Goal: Answer question/provide support: Share knowledge or assist other users

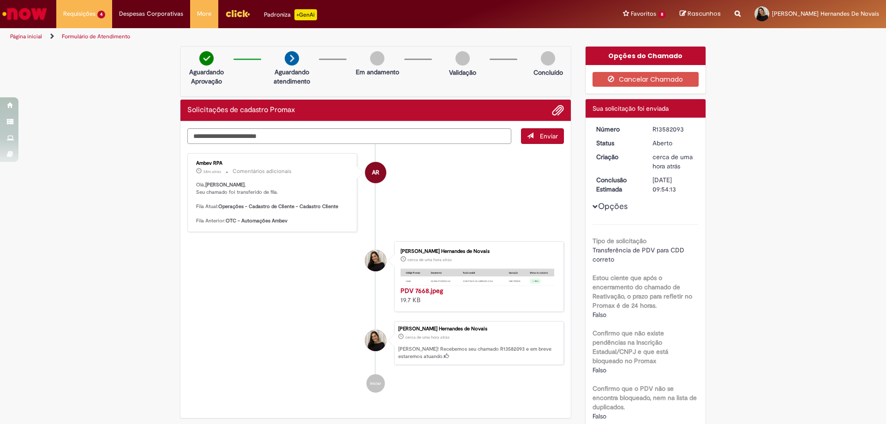
click at [46, 13] on img "Ir para a Homepage" at bounding box center [25, 14] width 48 height 18
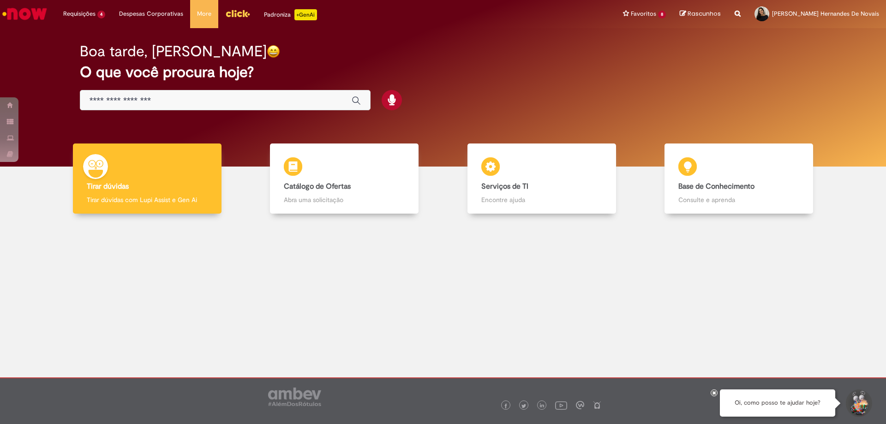
click at [168, 103] on input "Basta digitar aqui" at bounding box center [215, 100] width 253 height 11
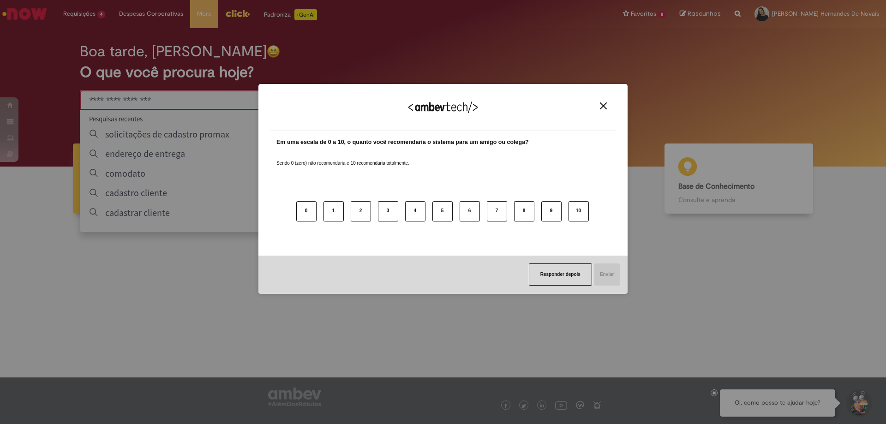
click at [600, 107] on img "Close" at bounding box center [603, 105] width 7 height 7
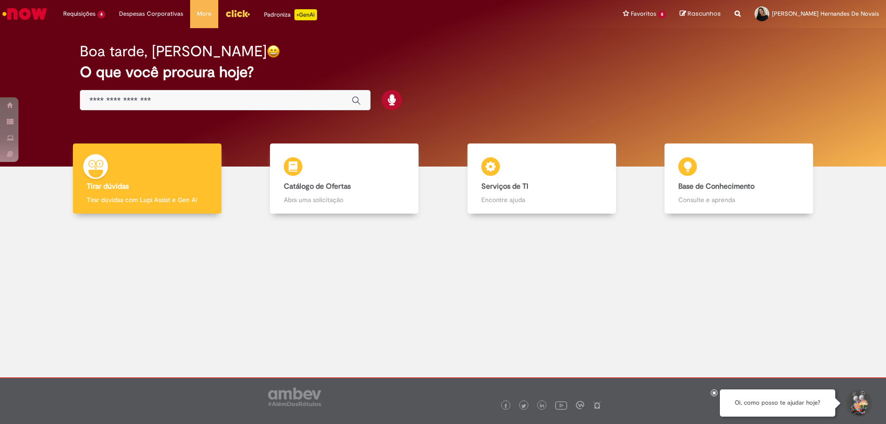
click at [181, 108] on div "Global" at bounding box center [225, 100] width 291 height 21
click at [179, 101] on input "Basta digitar aqui" at bounding box center [215, 100] width 253 height 11
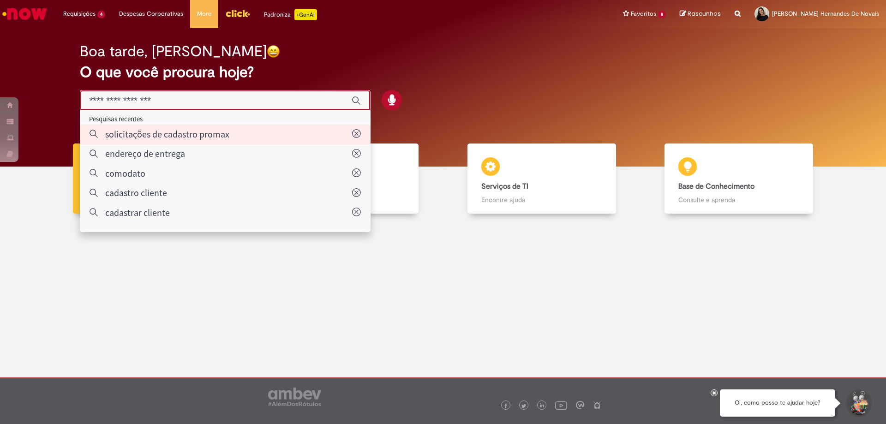
type input "**********"
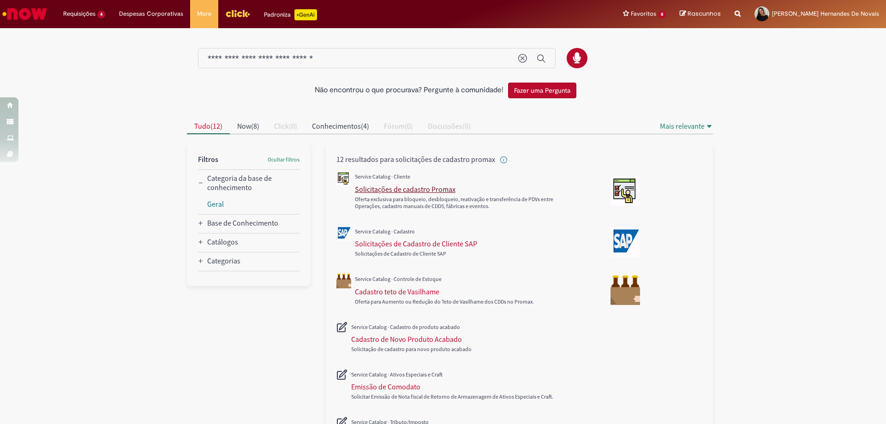
click at [357, 190] on div "Solicitações de cadastro Promax" at bounding box center [405, 189] width 101 height 9
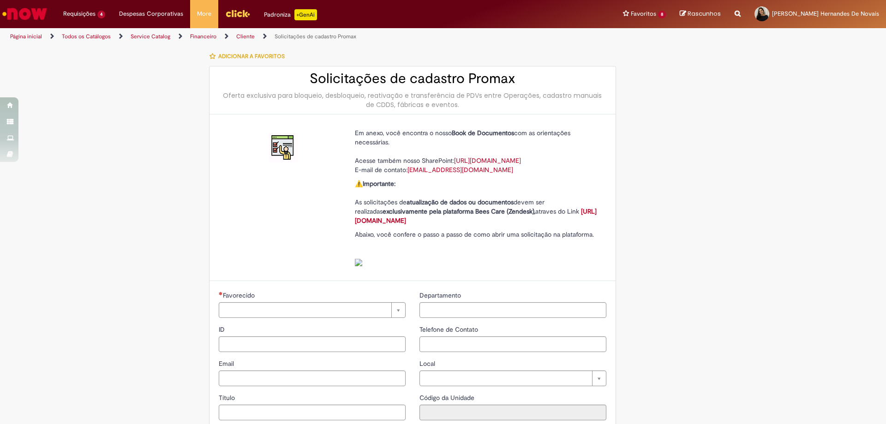
type input "********"
type input "**********"
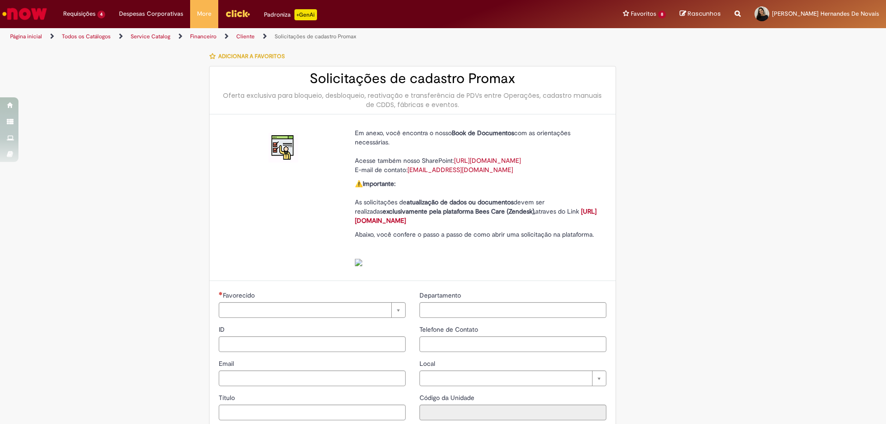
type input "****"
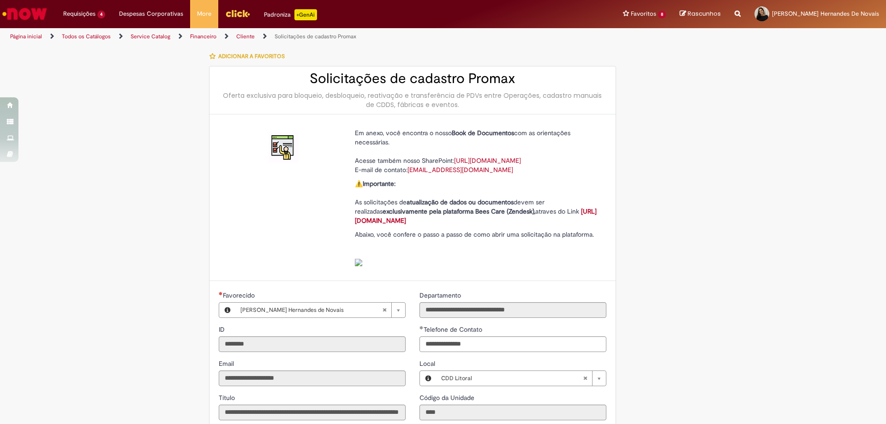
type input "**********"
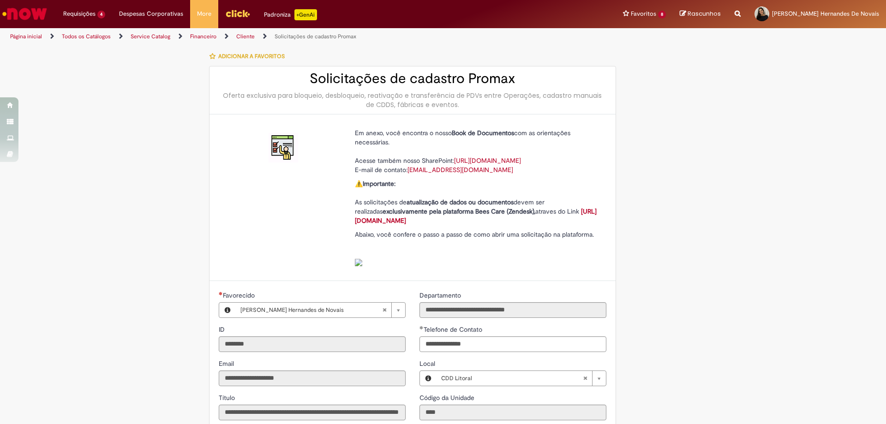
type input "**********"
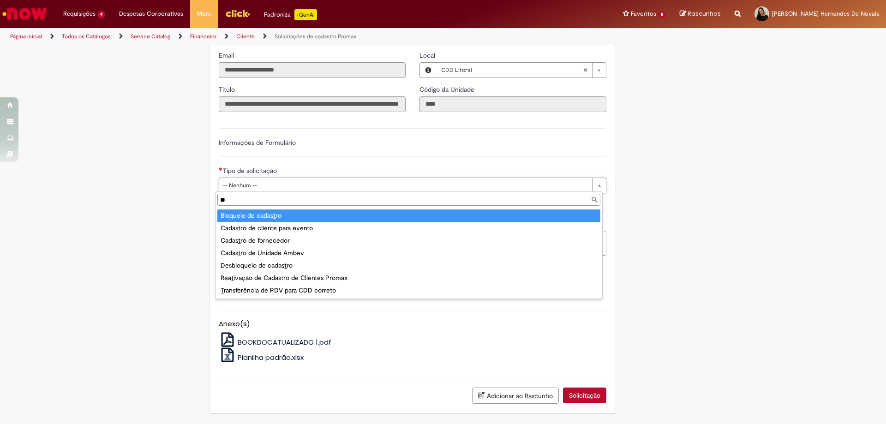
type input "***"
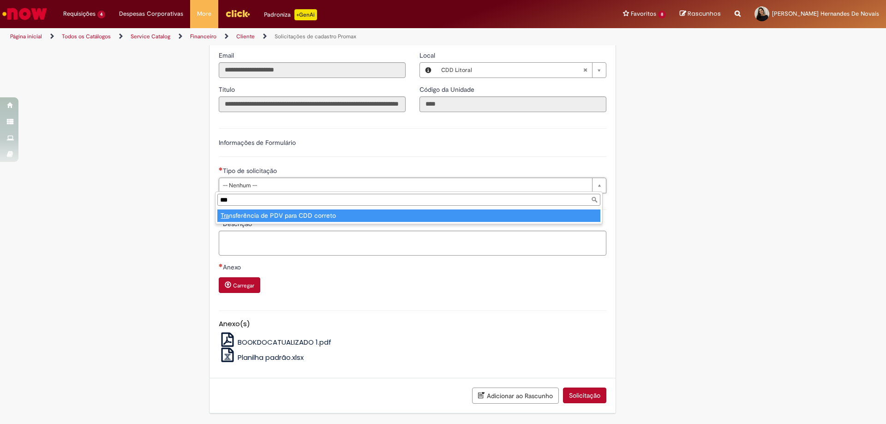
type input "**********"
select select "**********"
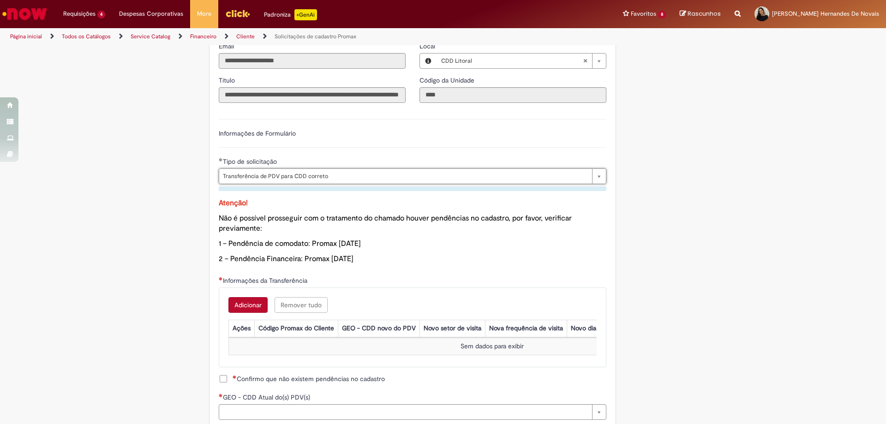
scroll to position [548, 0]
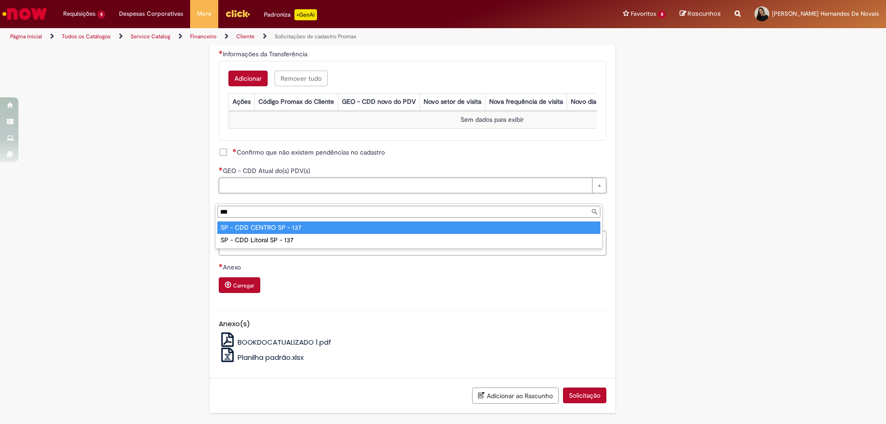
type input "***"
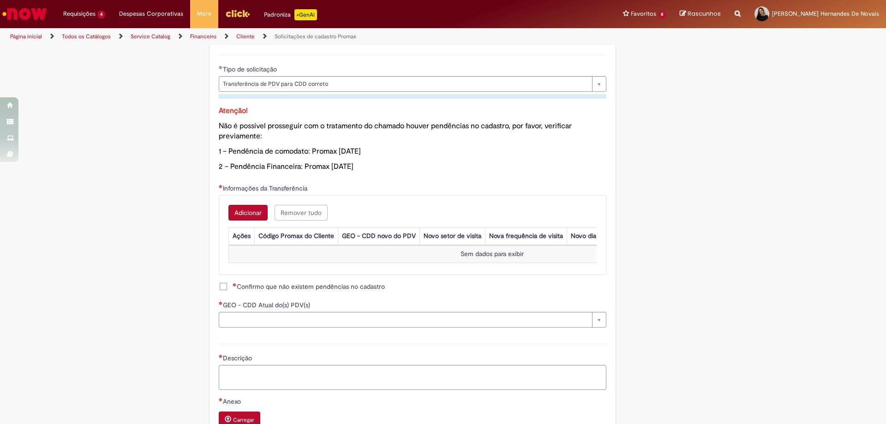
scroll to position [225, 0]
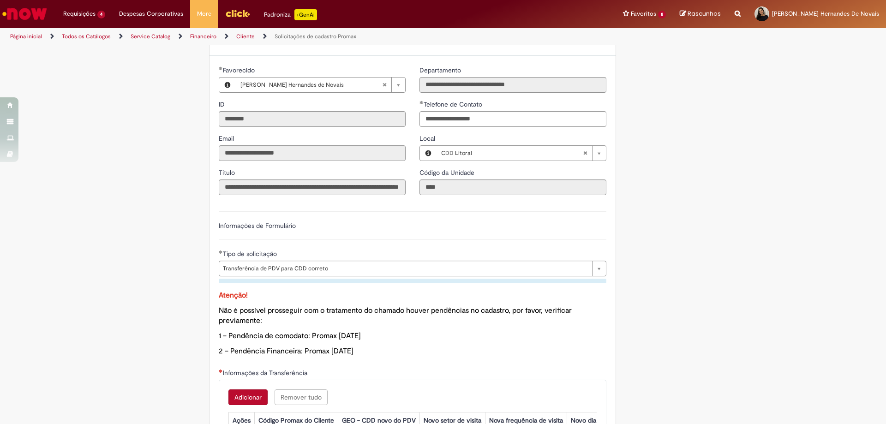
click at [36, 3] on link "Ir para a Homepage" at bounding box center [24, 14] width 49 height 28
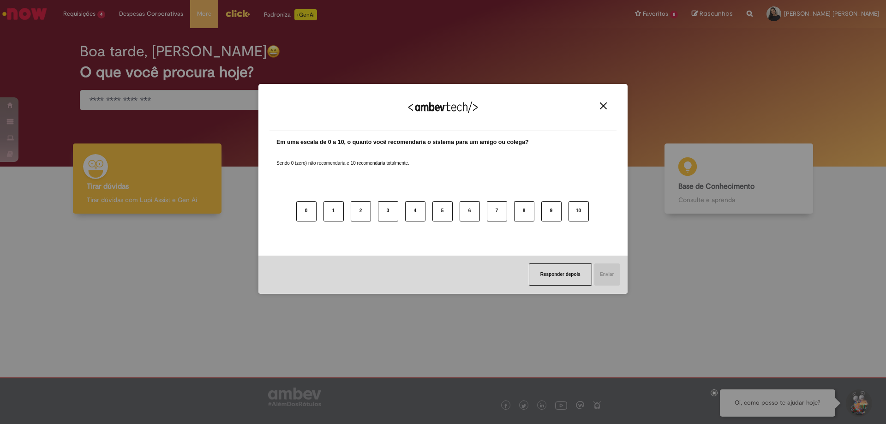
click at [604, 107] on img "Close" at bounding box center [603, 105] width 7 height 7
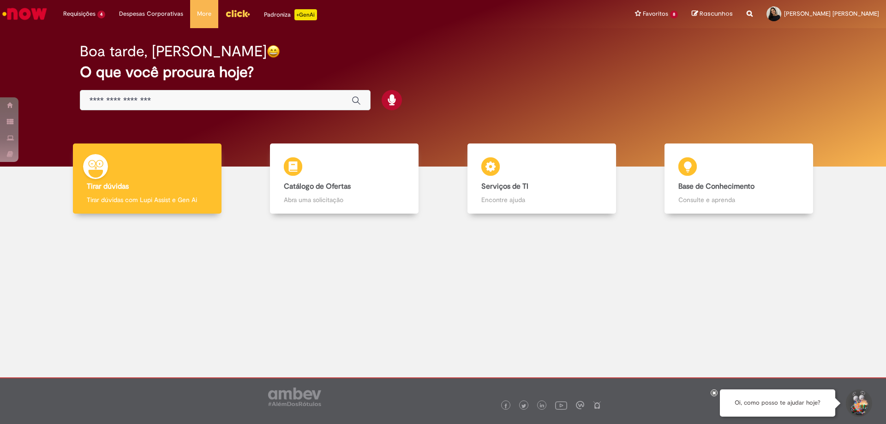
click at [25, 9] on img "Ir para a Homepage" at bounding box center [25, 14] width 48 height 18
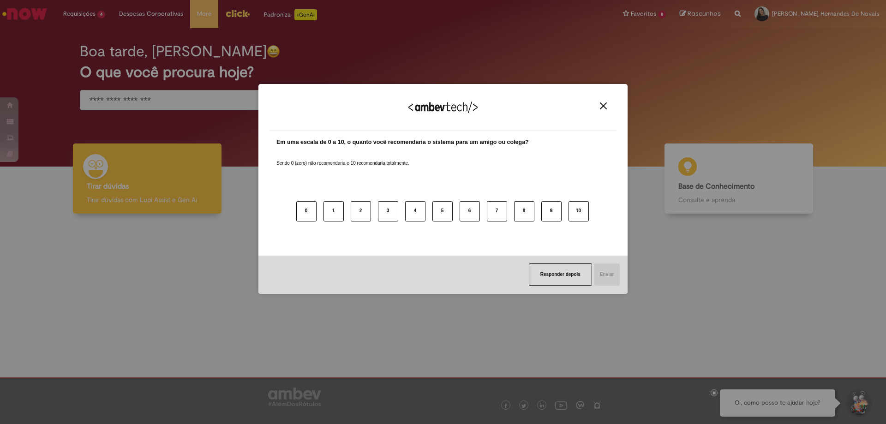
click at [602, 103] on img "Close" at bounding box center [603, 105] width 7 height 7
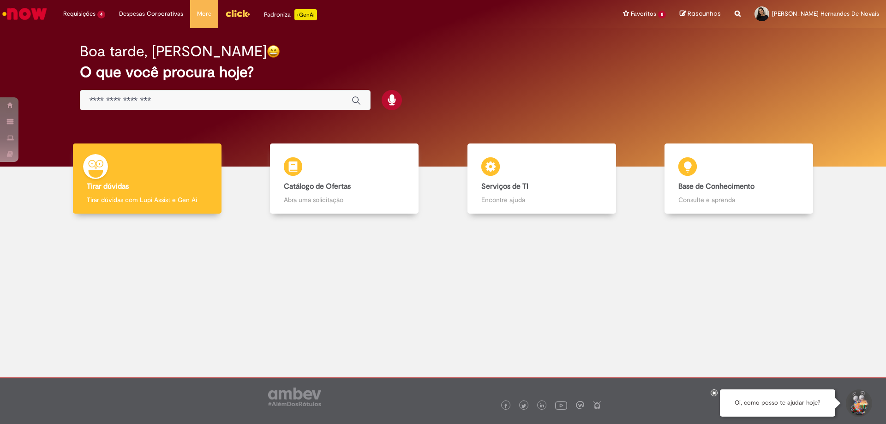
click at [63, 258] on div at bounding box center [443, 293] width 872 height 144
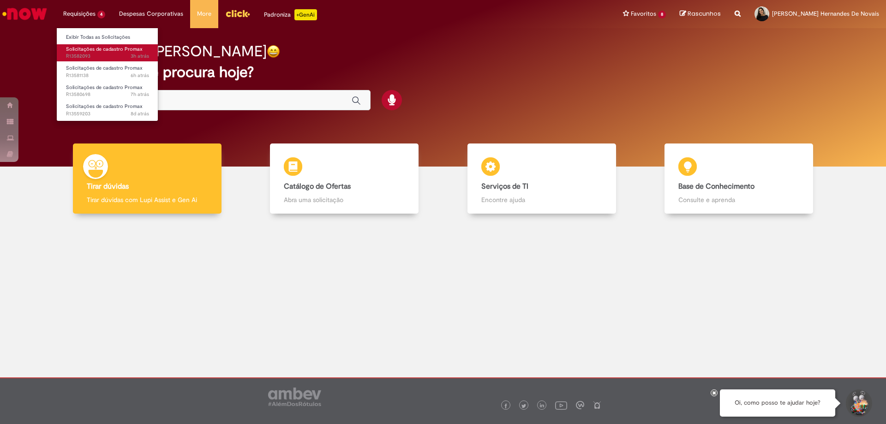
click at [114, 52] on span "Solicitações de cadastro Promax" at bounding box center [104, 49] width 77 height 7
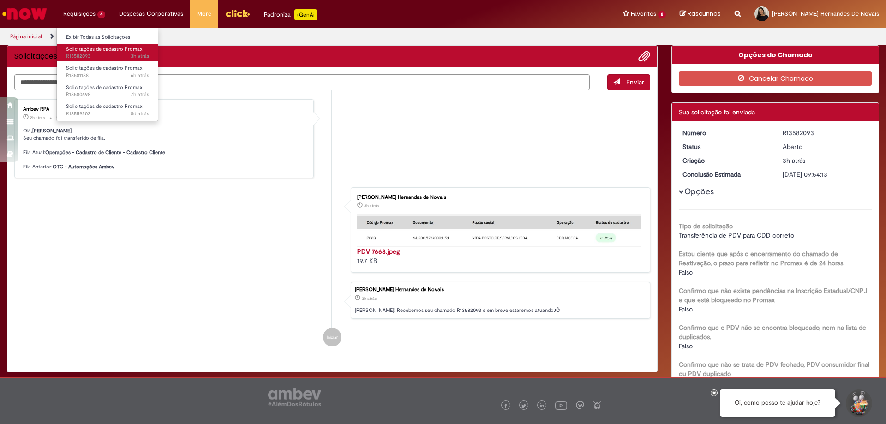
click at [106, 51] on span "Solicitações de cadastro Promax" at bounding box center [104, 49] width 77 height 7
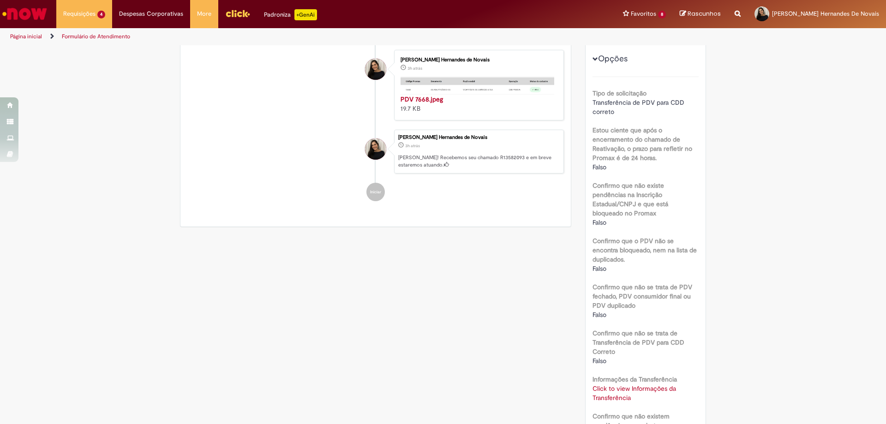
click at [496, 257] on div "Verificar Código de Barras Solicitações de cadastro Promax Enviar AR Ambev RPA …" at bounding box center [443, 313] width 540 height 811
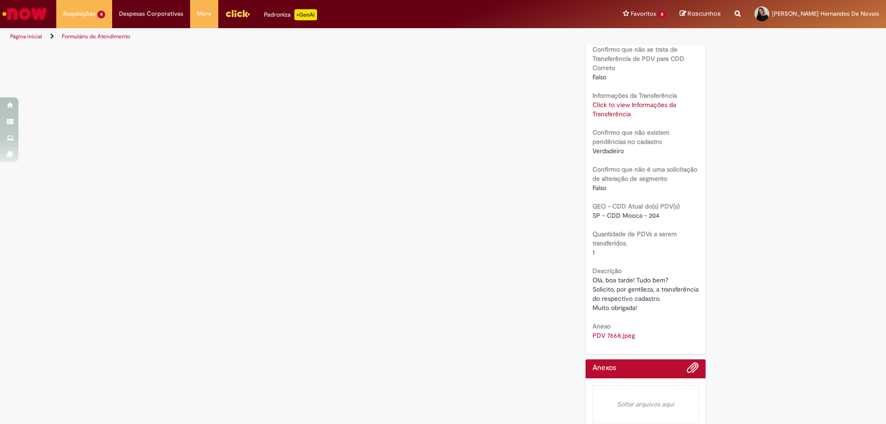
scroll to position [433, 0]
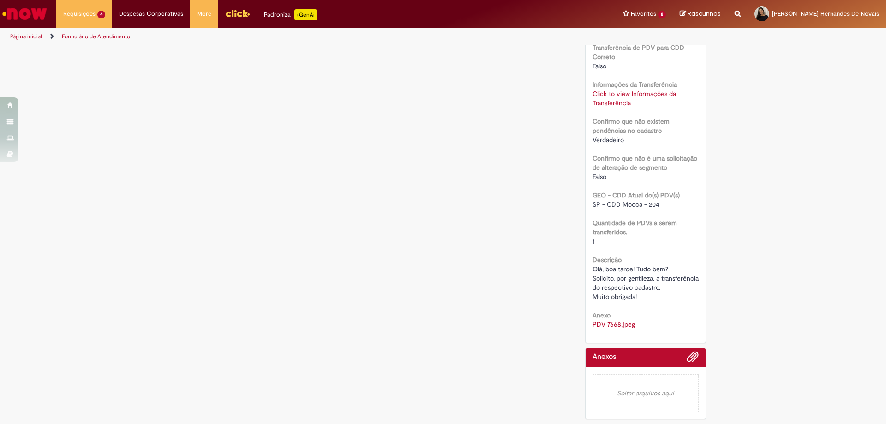
click at [625, 200] on span "SP - CDD Mooca - 204" at bounding box center [625, 204] width 67 height 8
click at [417, 307] on div "Verificar Código de Barras Aguardando Aprovação Aguardando atendimento Em andam…" at bounding box center [443, 18] width 540 height 811
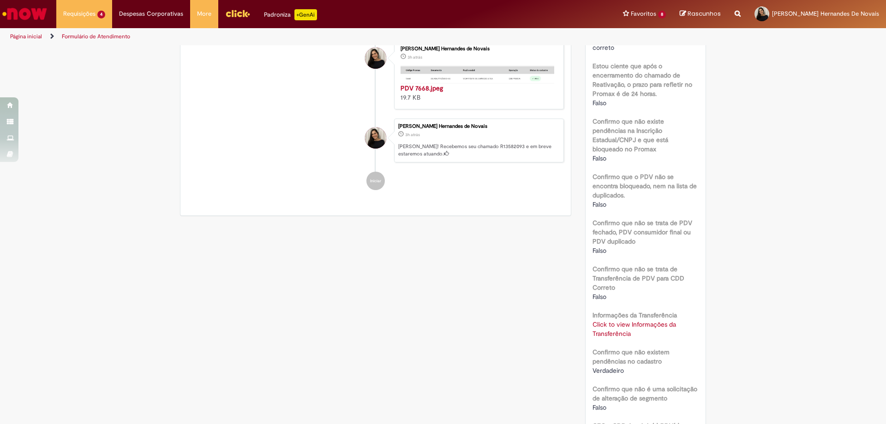
scroll to position [0, 0]
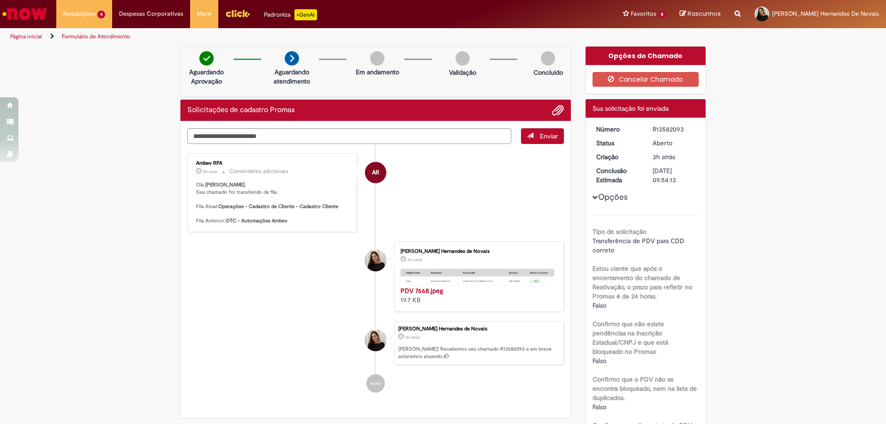
click at [665, 126] on div "R13582093" at bounding box center [673, 129] width 43 height 9
copy div "R13582093"
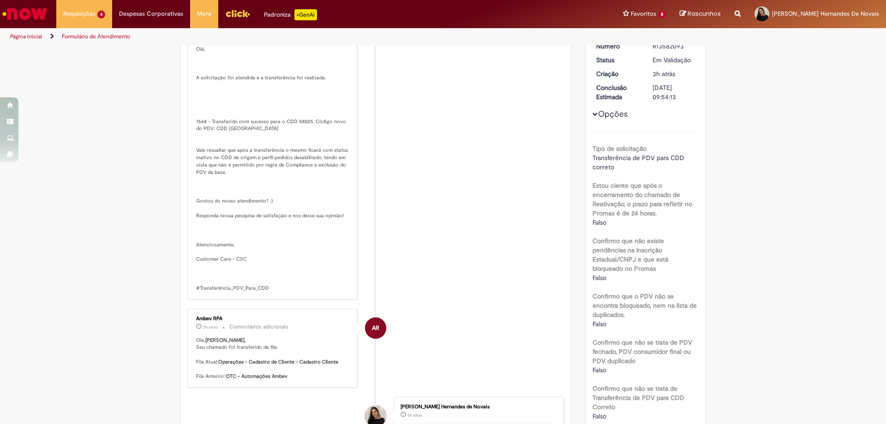
scroll to position [46, 0]
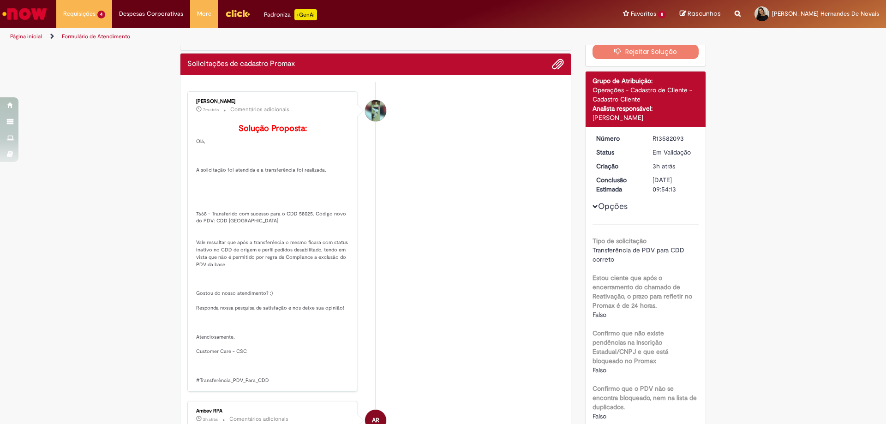
click at [301, 230] on p "Solução Proposta: Olá, A solicitação foi atendida e a transferência foi realiza…" at bounding box center [273, 254] width 154 height 260
copy p "58025"
click at [500, 247] on li "Breno Duarte Eleoterio Da Costa 7m atrás 7 minutos atrás Comentários adicionais…" at bounding box center [375, 241] width 376 height 300
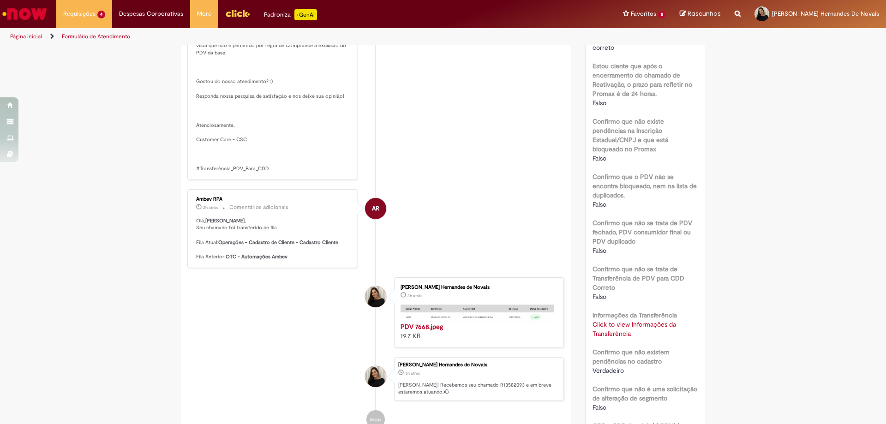
scroll to position [0, 0]
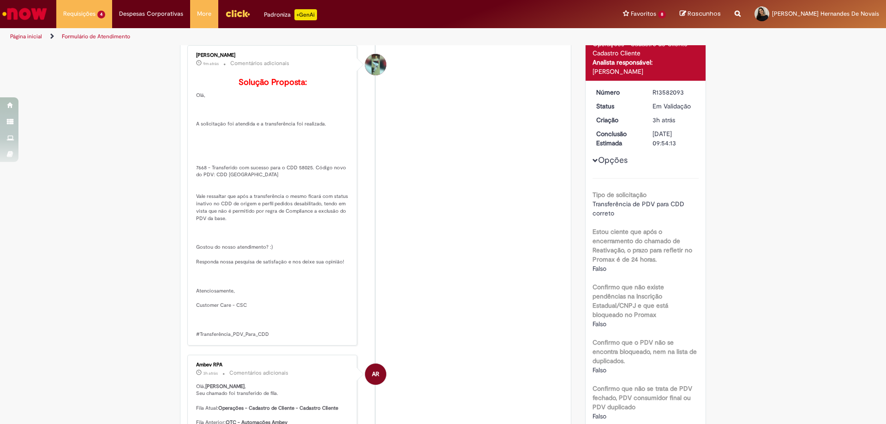
scroll to position [46, 0]
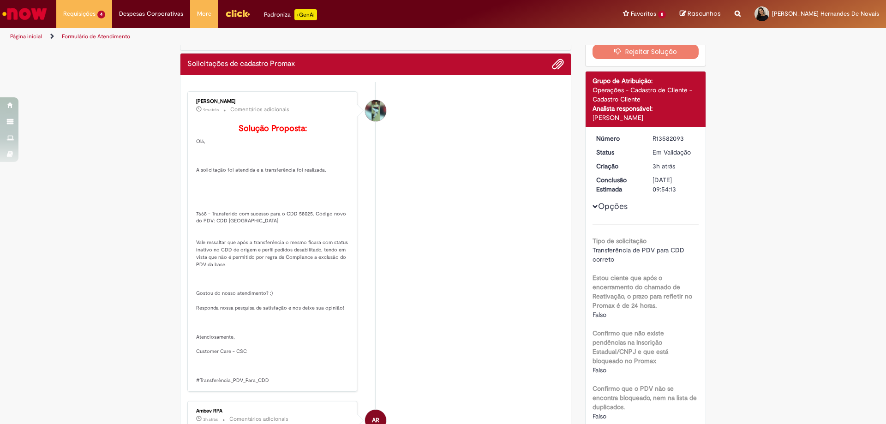
click at [297, 227] on p "Solução Proposta: Olá, A solicitação foi atendida e a transferência foi realiza…" at bounding box center [273, 254] width 154 height 260
copy p "58025"
click at [399, 229] on li "Breno Duarte Eleoterio Da Costa 9m atrás 9 minutos atrás Comentários adicionais…" at bounding box center [375, 241] width 376 height 300
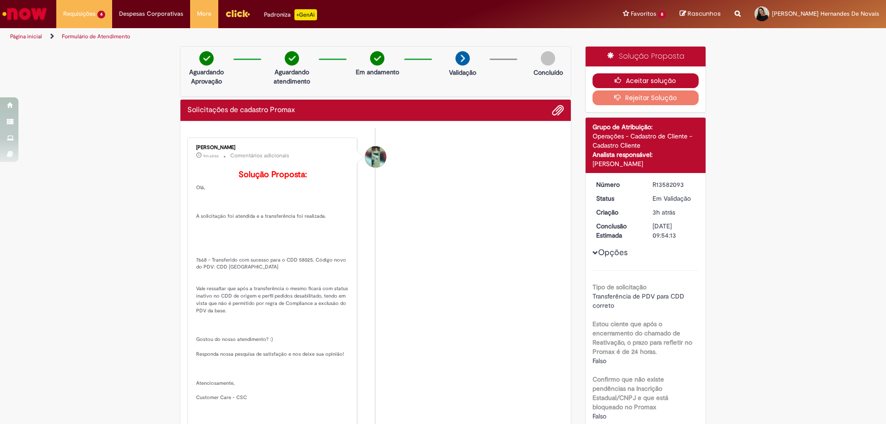
click at [647, 76] on button "Aceitar solução" at bounding box center [645, 80] width 107 height 15
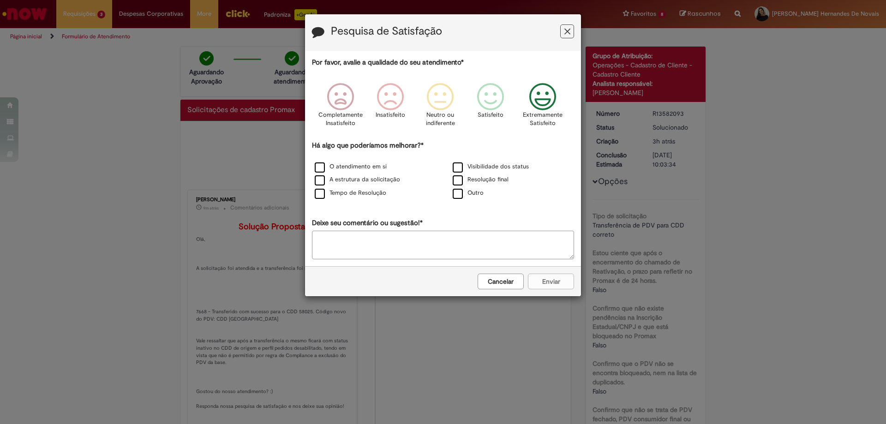
click at [542, 103] on icon "Feedback" at bounding box center [542, 97] width 35 height 28
click at [343, 164] on label "O atendimento em si" at bounding box center [351, 166] width 72 height 9
click at [491, 180] on label "Resolução final" at bounding box center [481, 179] width 56 height 9
click at [557, 284] on button "Enviar" at bounding box center [551, 282] width 46 height 16
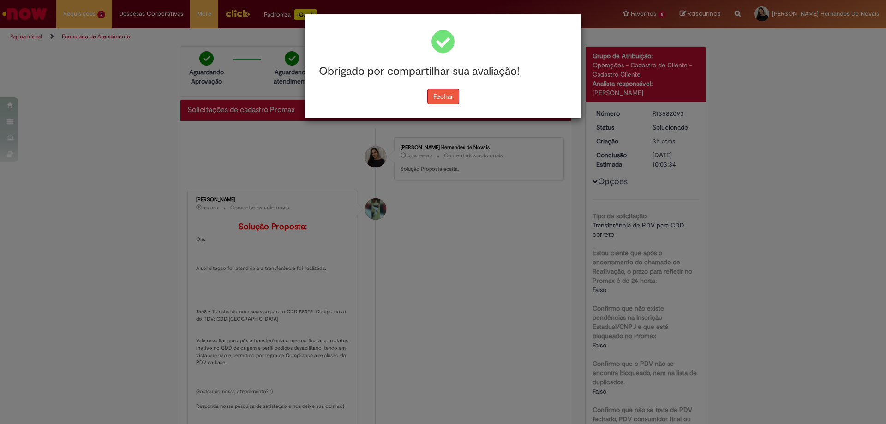
click at [428, 91] on button "Fechar" at bounding box center [443, 97] width 32 height 16
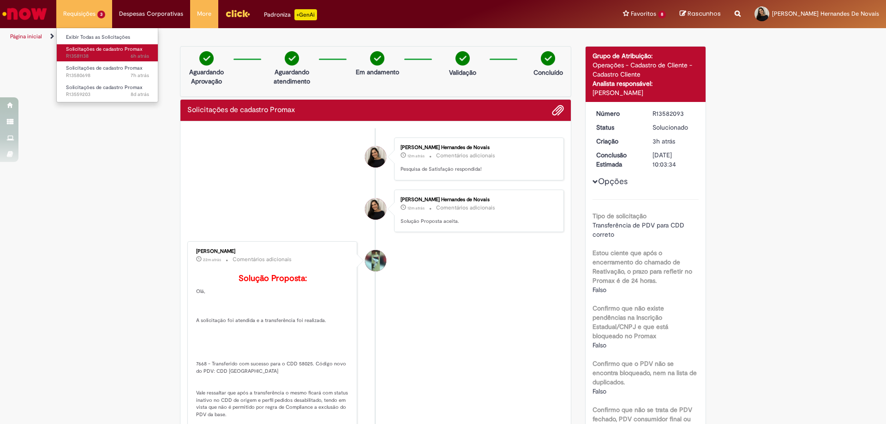
click at [97, 56] on span "6h atrás 6 horas atrás R13581138" at bounding box center [107, 56] width 83 height 7
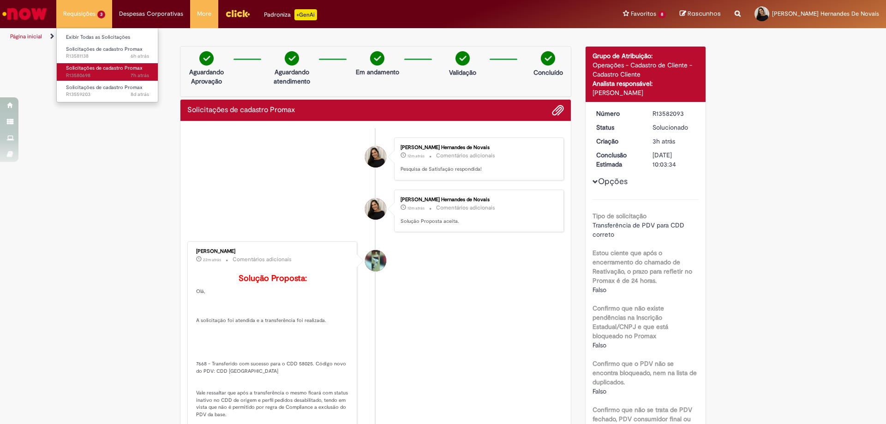
click at [102, 72] on span "Solicitações de cadastro Promax" at bounding box center [104, 68] width 77 height 7
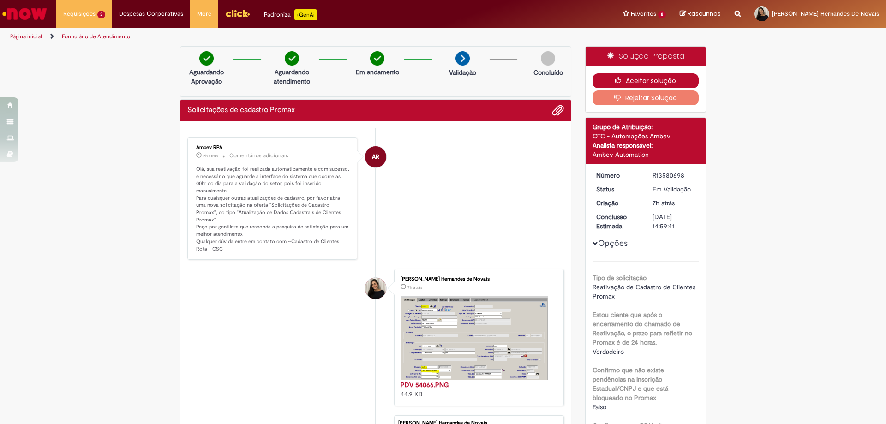
click at [660, 77] on button "Aceitar solução" at bounding box center [645, 80] width 107 height 15
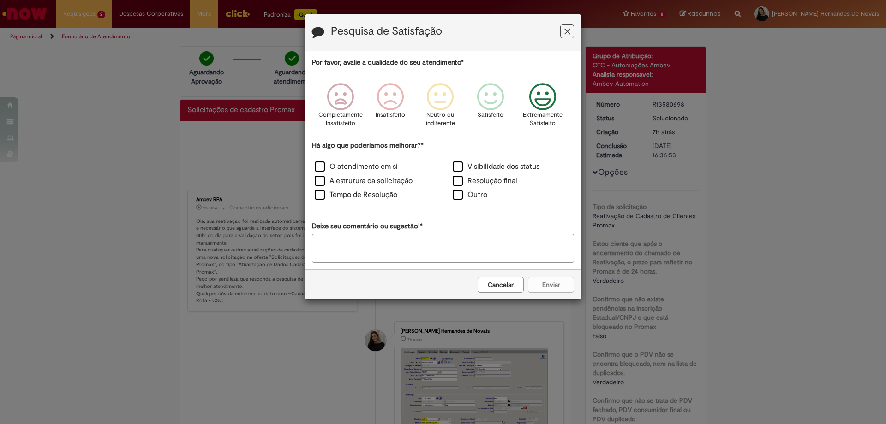
click at [543, 108] on icon "Feedback" at bounding box center [542, 97] width 35 height 28
click at [496, 181] on label "Resolução final" at bounding box center [485, 181] width 65 height 11
click at [552, 284] on button "Enviar" at bounding box center [551, 285] width 46 height 16
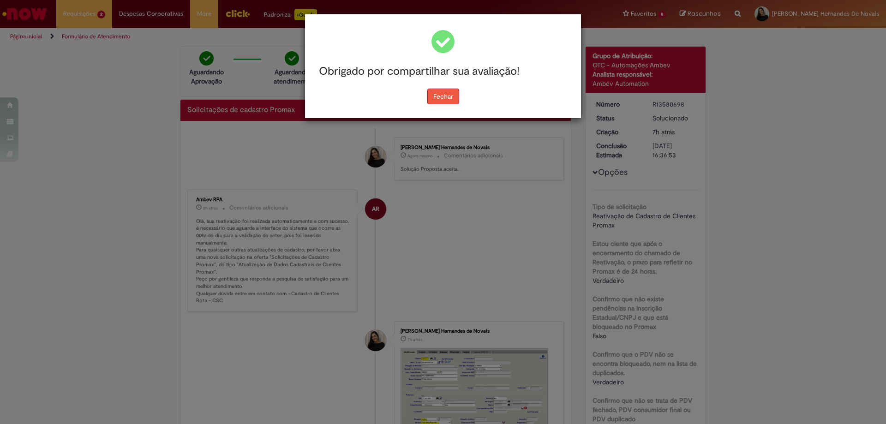
click at [435, 94] on button "Fechar" at bounding box center [443, 97] width 32 height 16
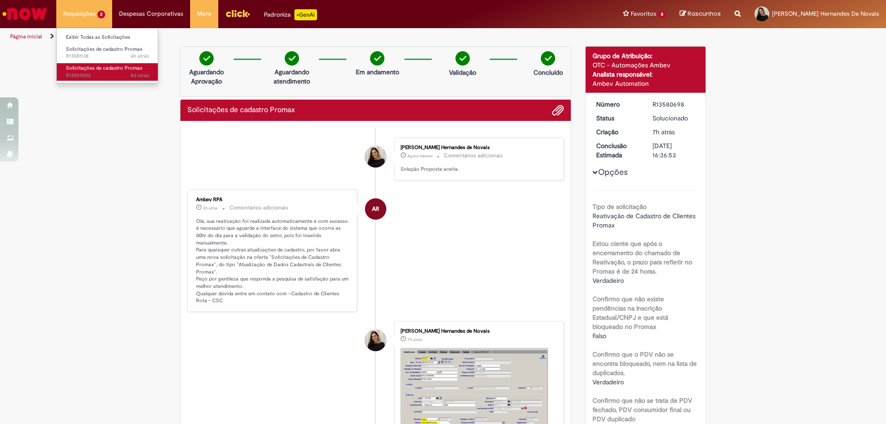
click at [94, 70] on span "Solicitações de cadastro Promax" at bounding box center [104, 68] width 77 height 7
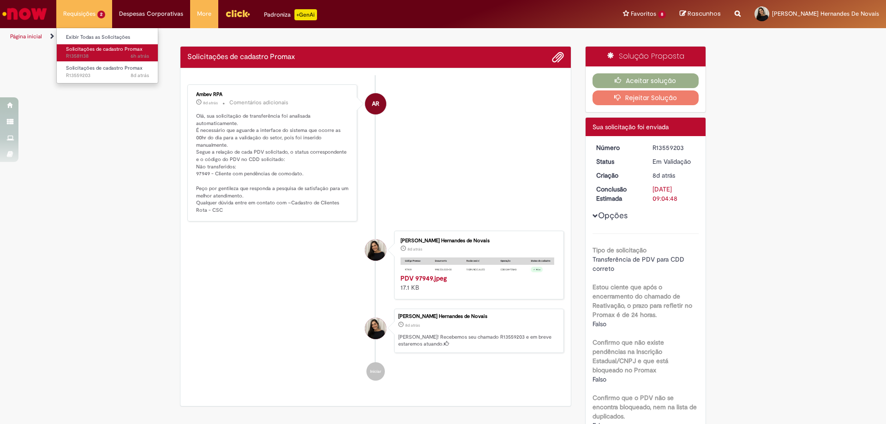
click at [105, 59] on span "6h atrás 6 horas atrás R13581138" at bounding box center [107, 56] width 83 height 7
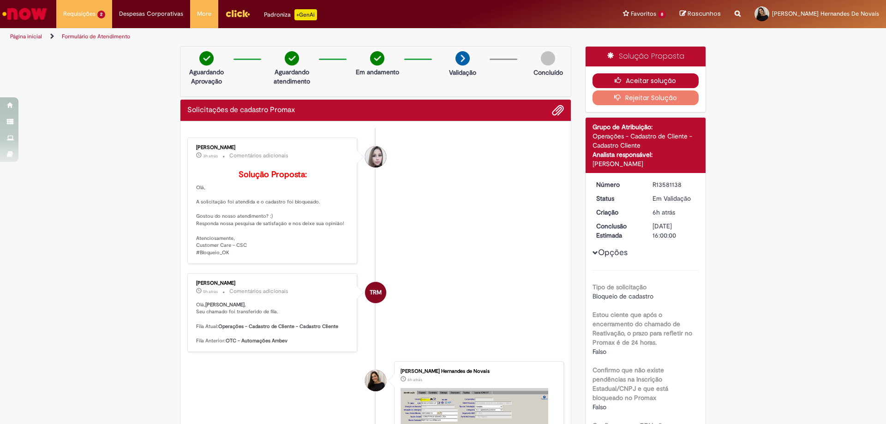
click at [637, 82] on button "Aceitar solução" at bounding box center [645, 80] width 107 height 15
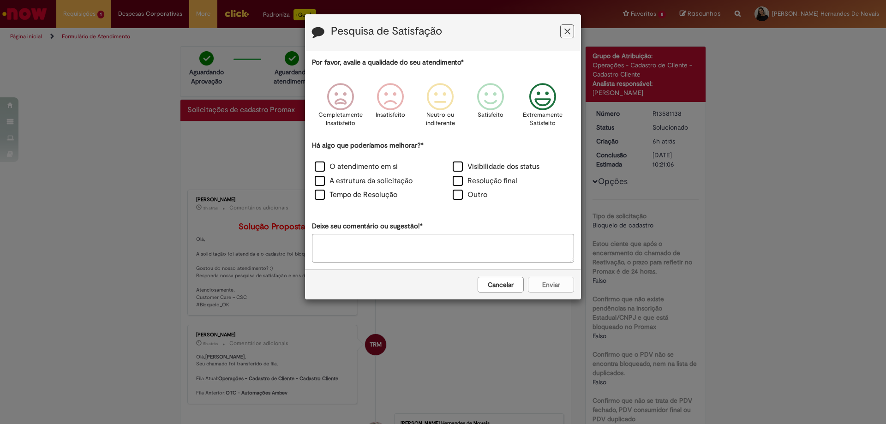
click at [552, 96] on icon "Feedback" at bounding box center [542, 97] width 35 height 28
click at [377, 161] on div "O atendimento em si" at bounding box center [374, 168] width 138 height 14
click at [373, 163] on label "O atendimento em si" at bounding box center [356, 166] width 83 height 11
click at [491, 179] on label "Resolução final" at bounding box center [485, 181] width 65 height 11
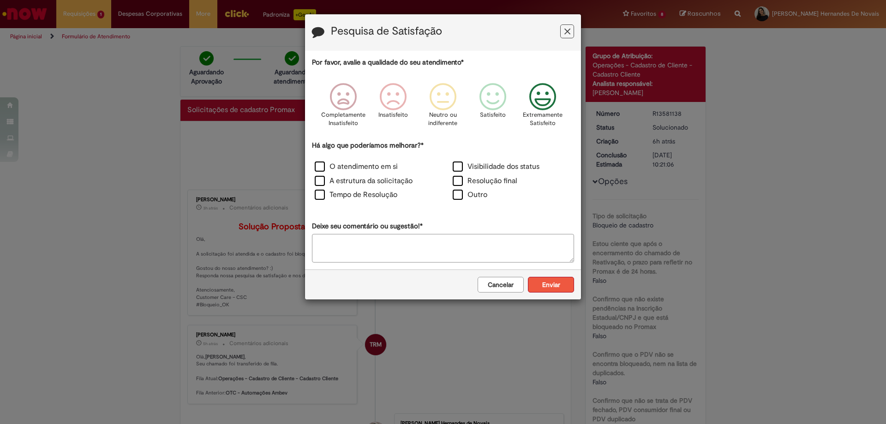
click at [561, 281] on button "Enviar" at bounding box center [551, 285] width 46 height 16
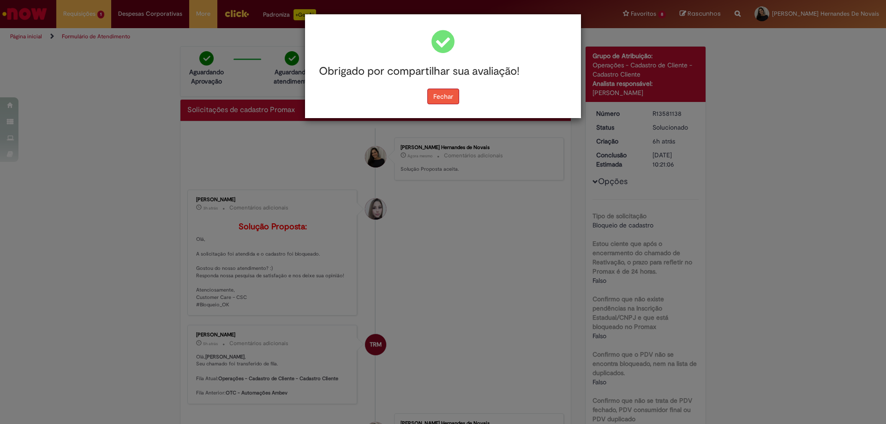
click at [446, 98] on button "Fechar" at bounding box center [443, 97] width 32 height 16
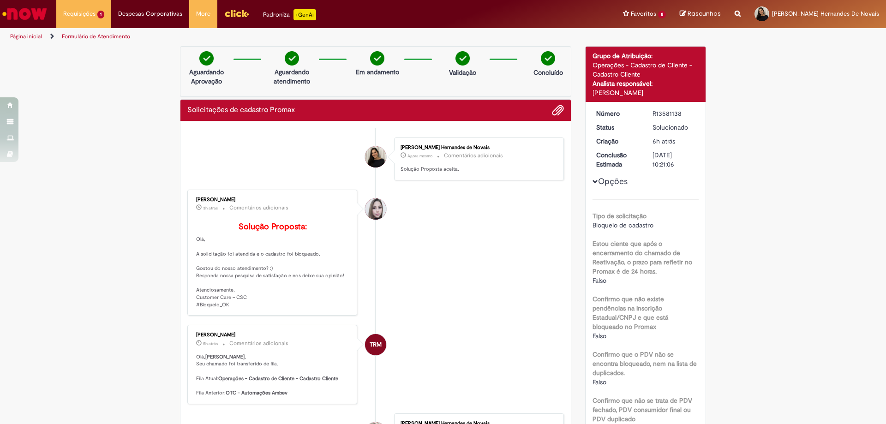
click at [227, 13] on img "Menu Cabeçalho" at bounding box center [236, 13] width 25 height 14
